Goal: Transaction & Acquisition: Book appointment/travel/reservation

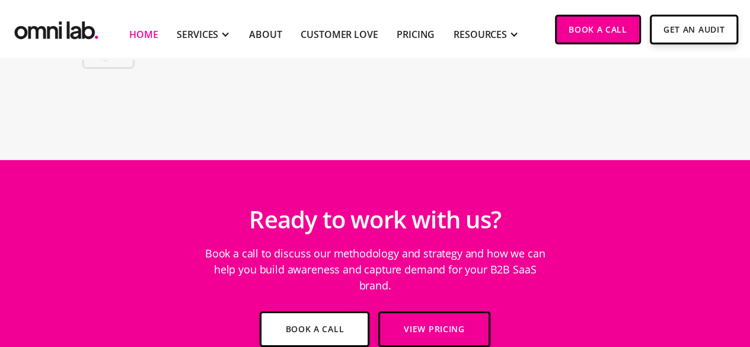
scroll to position [4401, 0]
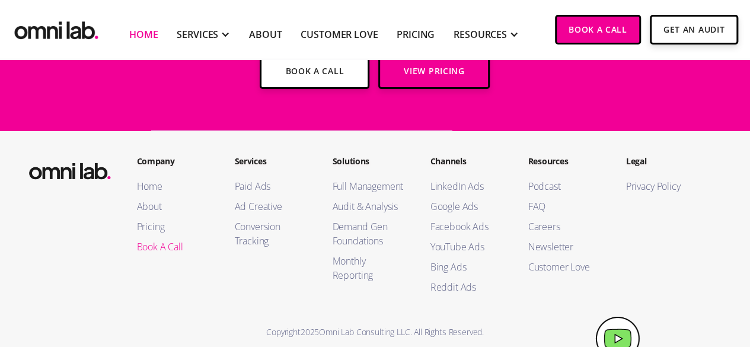
click at [165, 240] on link "Book A Call" at bounding box center [174, 247] width 74 height 14
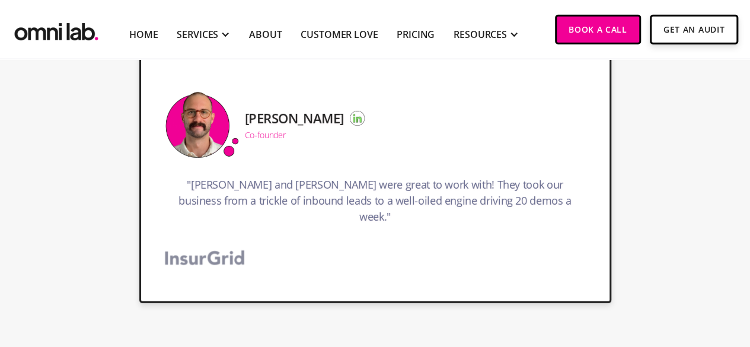
scroll to position [1840, 0]
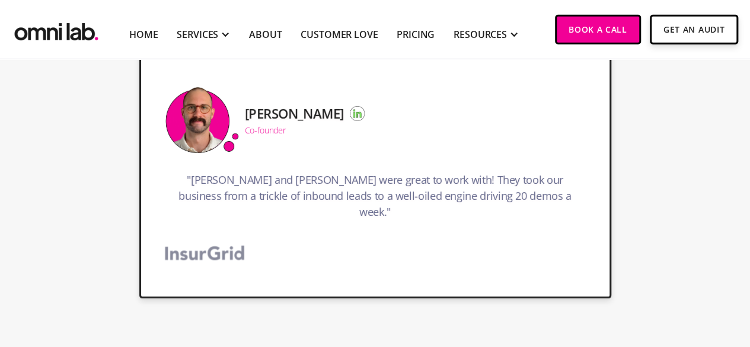
click at [275, 106] on h5 "[PERSON_NAME]" at bounding box center [294, 113] width 99 height 14
click at [351, 112] on img at bounding box center [357, 113] width 15 height 15
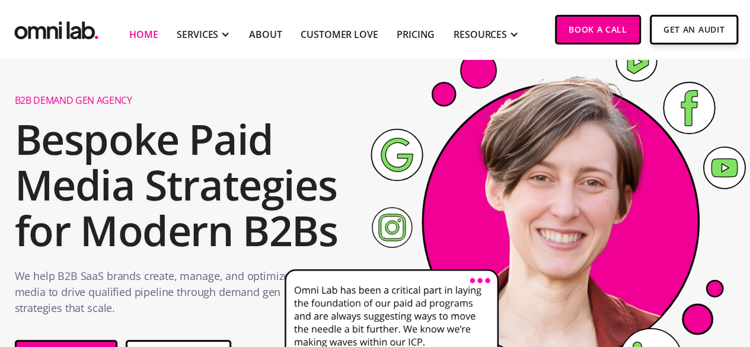
scroll to position [46, 0]
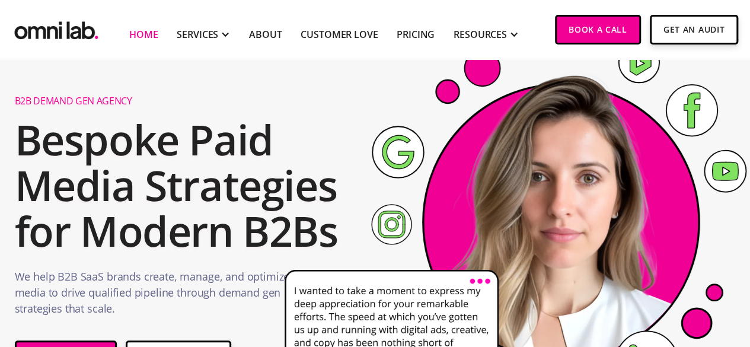
click at [400, 159] on icon at bounding box center [398, 151] width 51 height 51
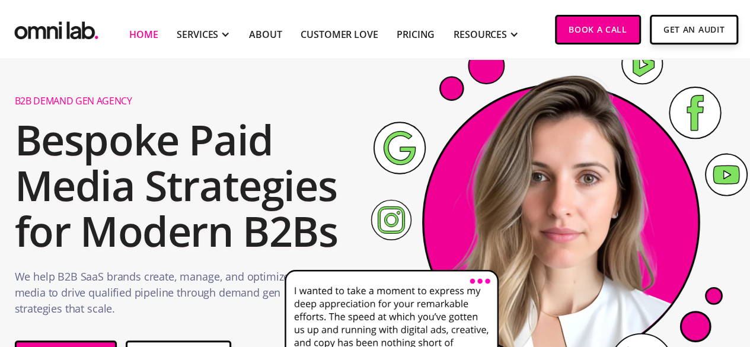
click at [409, 142] on icon at bounding box center [399, 147] width 51 height 51
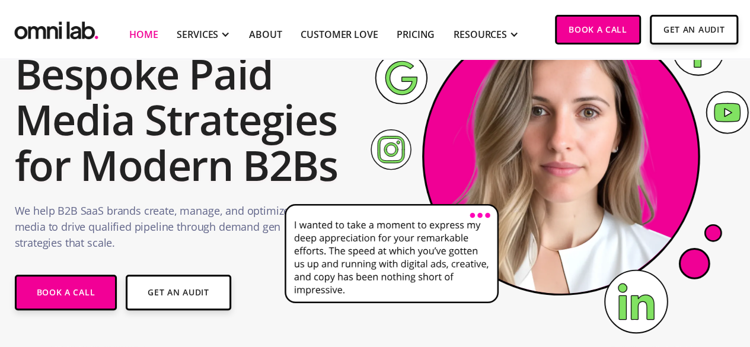
scroll to position [113, 0]
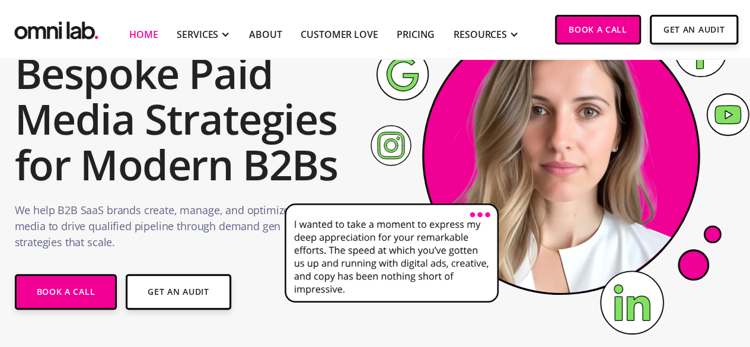
click at [413, 90] on g at bounding box center [402, 74] width 51 height 51
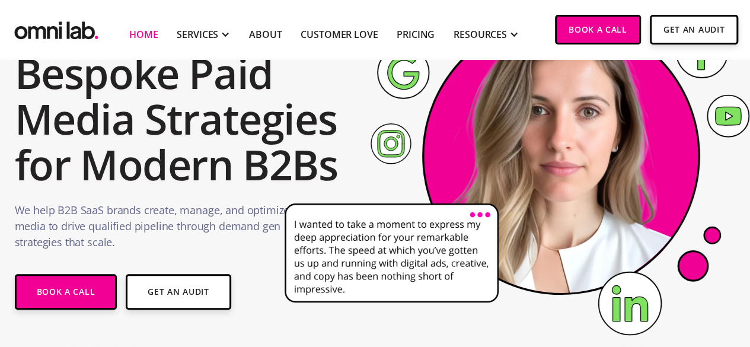
click at [413, 89] on icon at bounding box center [402, 72] width 31 height 33
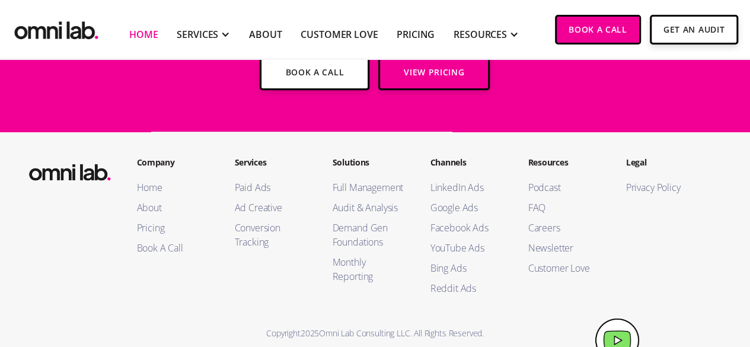
scroll to position [4401, 0]
